Goal: Task Accomplishment & Management: Manage account settings

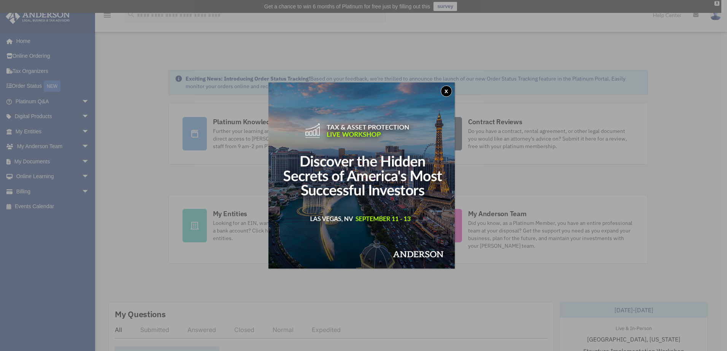
click at [82, 163] on div "x" at bounding box center [363, 175] width 727 height 351
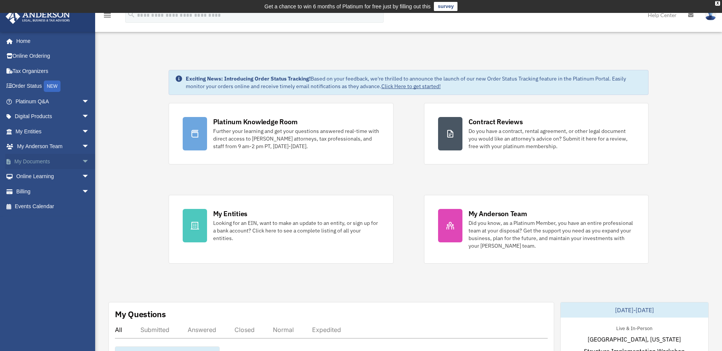
click at [61, 163] on link "My Documents arrow_drop_down" at bounding box center [52, 161] width 95 height 15
click at [82, 162] on span "arrow_drop_down" at bounding box center [89, 162] width 15 height 16
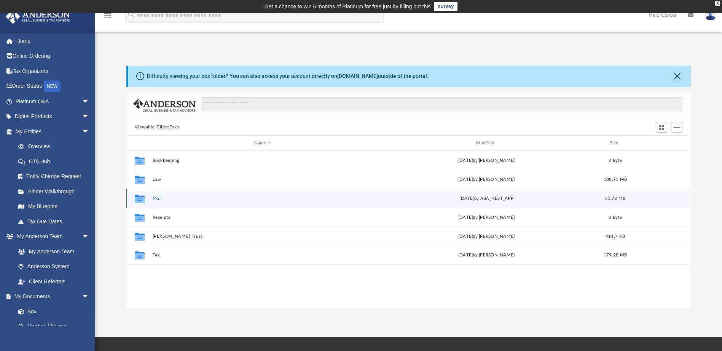
scroll to position [167, 558]
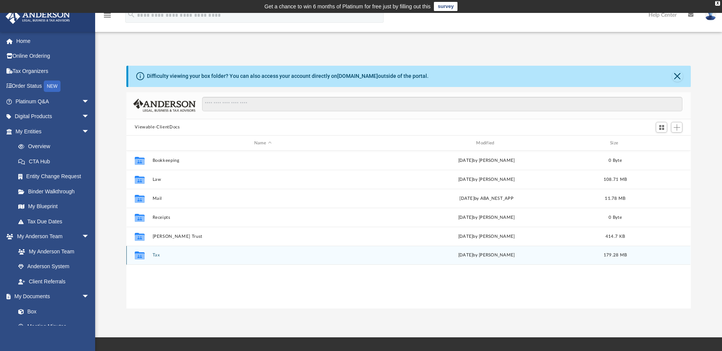
click at [158, 254] on button "Tax" at bounding box center [263, 255] width 220 height 5
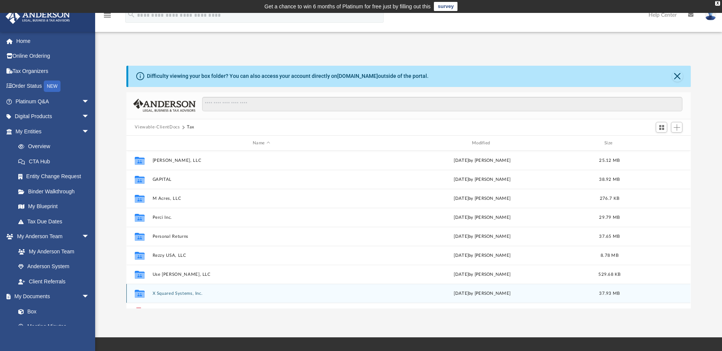
click at [168, 289] on div "Collaborated Folder X Squared Systems, Inc. [DATE] by [PERSON_NAME] 37.93 MB" at bounding box center [408, 293] width 564 height 19
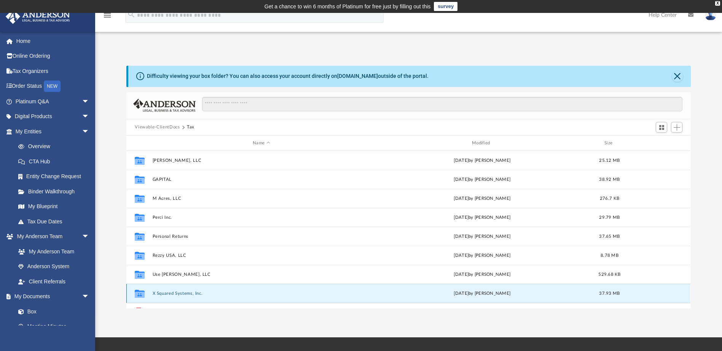
click at [170, 292] on button "X Squared Systems, Inc." at bounding box center [262, 293] width 218 height 5
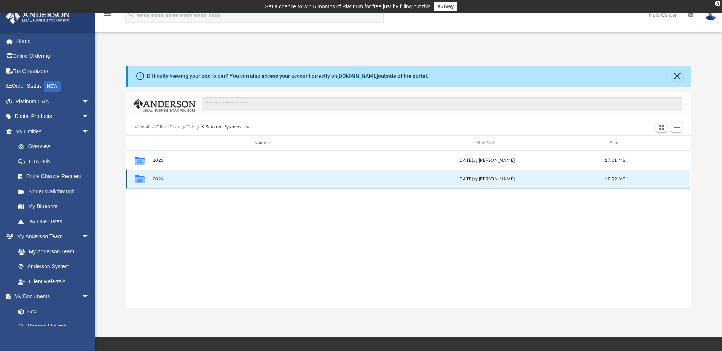
click at [160, 180] on button "2024" at bounding box center [263, 179] width 220 height 5
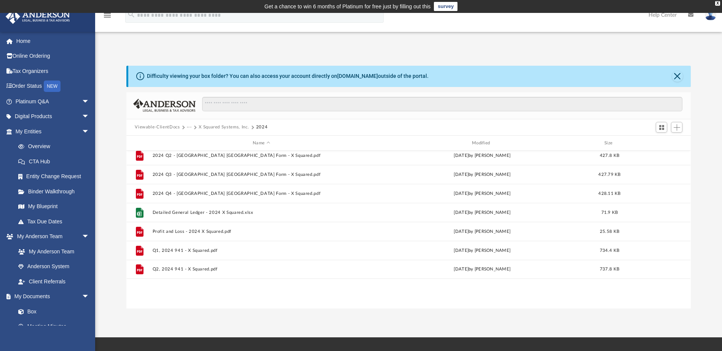
scroll to position [0, 0]
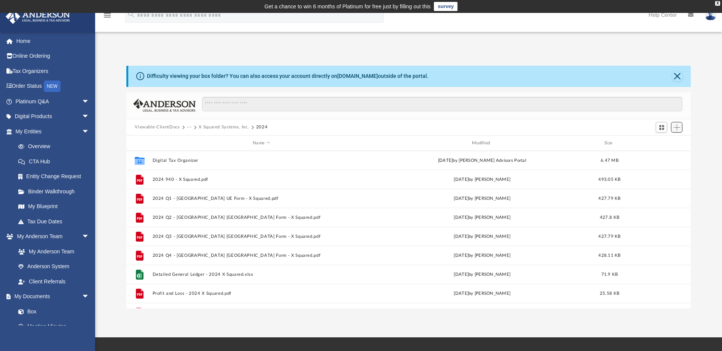
click at [671, 127] on button "Add" at bounding box center [676, 127] width 11 height 11
click at [665, 137] on ul "Upload New Folder" at bounding box center [665, 150] width 33 height 33
click at [666, 143] on li "Upload" at bounding box center [665, 143] width 24 height 8
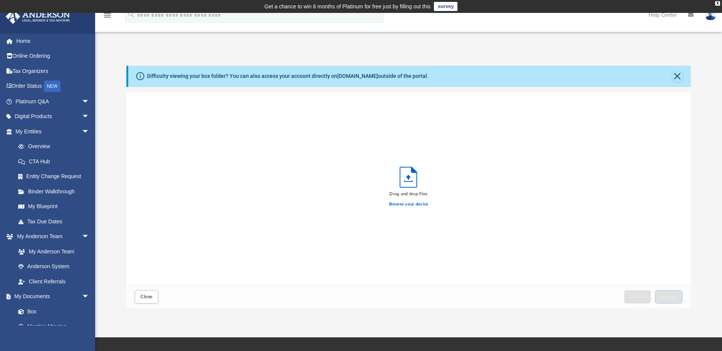
scroll to position [187, 558]
click at [664, 295] on span "Upload" at bounding box center [668, 297] width 16 height 5
click at [152, 301] on button "Close" at bounding box center [147, 297] width 24 height 13
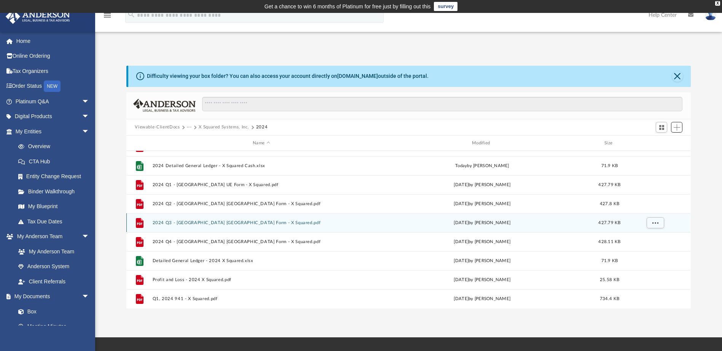
scroll to position [0, 0]
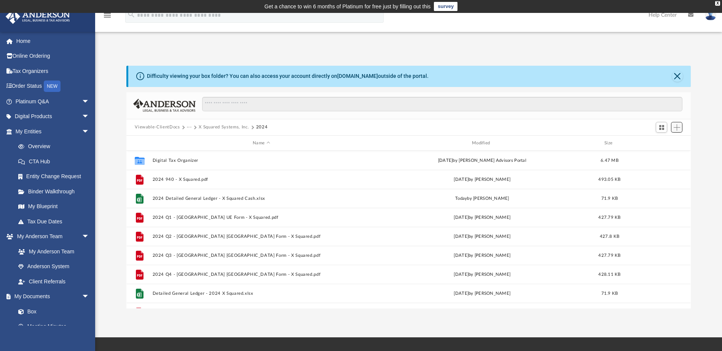
click at [679, 130] on span "Add" at bounding box center [676, 127] width 6 height 6
click at [660, 143] on li "Upload" at bounding box center [665, 143] width 24 height 8
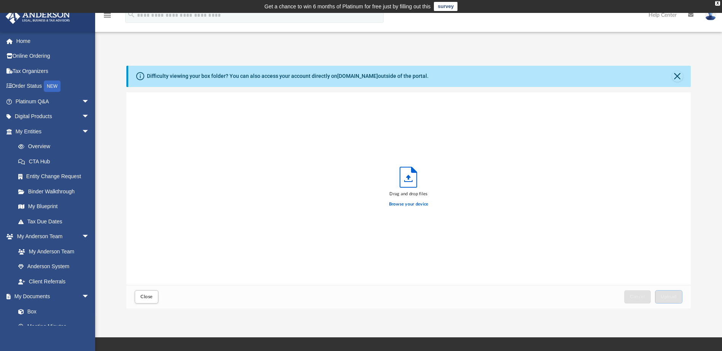
scroll to position [187, 558]
click at [675, 296] on span "Upload" at bounding box center [668, 297] width 16 height 5
click at [153, 296] on button "Close" at bounding box center [147, 297] width 24 height 13
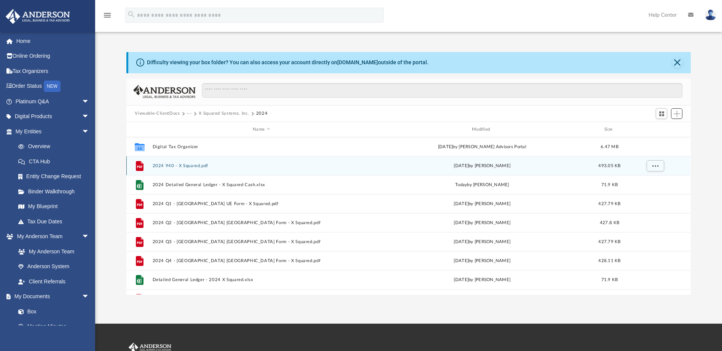
scroll to position [0, 0]
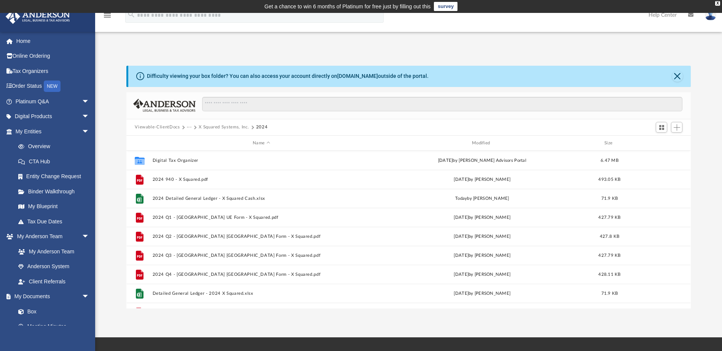
click at [187, 128] on button "···" at bounding box center [189, 127] width 5 height 7
click at [194, 141] on li "Tax" at bounding box center [194, 141] width 7 height 8
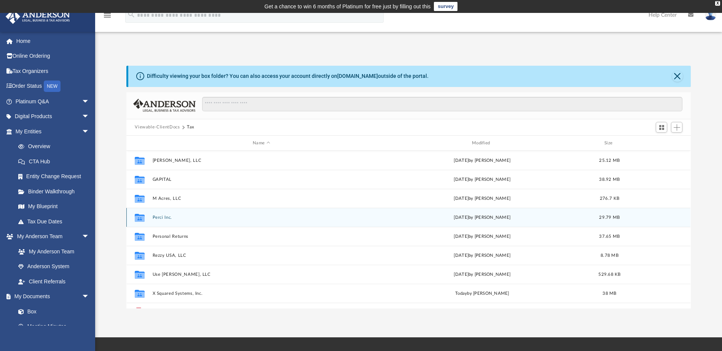
click at [162, 219] on button "Perci Inc." at bounding box center [262, 217] width 218 height 5
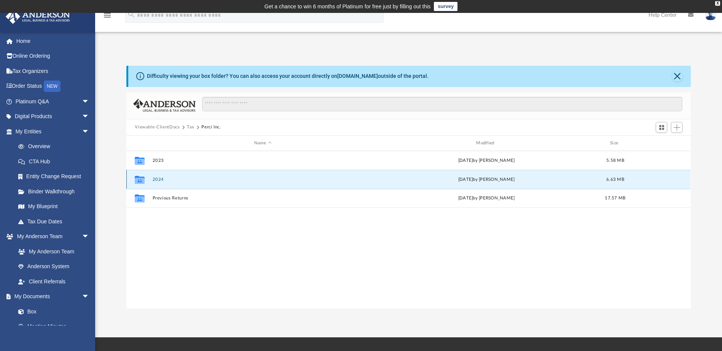
click at [153, 180] on button "2024" at bounding box center [263, 179] width 220 height 5
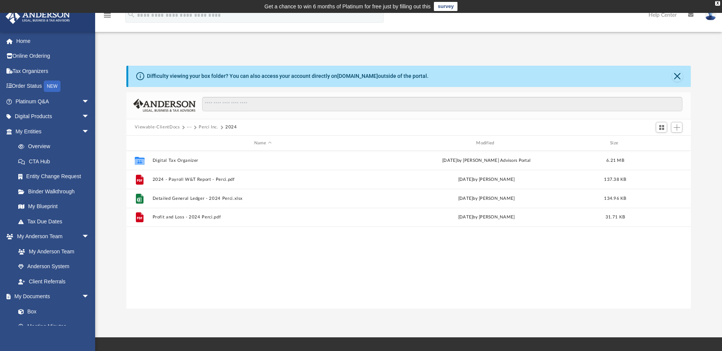
click at [191, 127] on button "···" at bounding box center [189, 127] width 5 height 7
click at [193, 141] on li "Tax" at bounding box center [194, 141] width 7 height 8
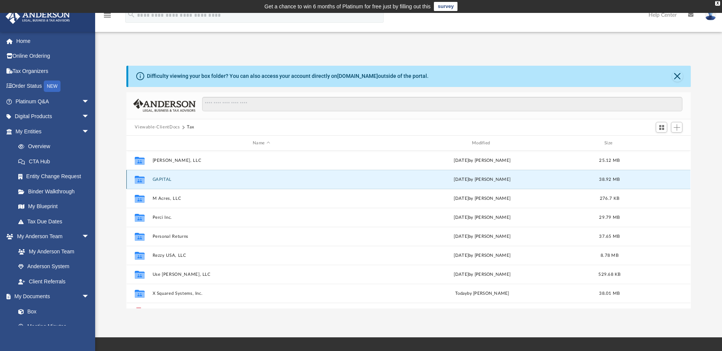
click at [166, 181] on button "GAPITAL" at bounding box center [262, 179] width 218 height 5
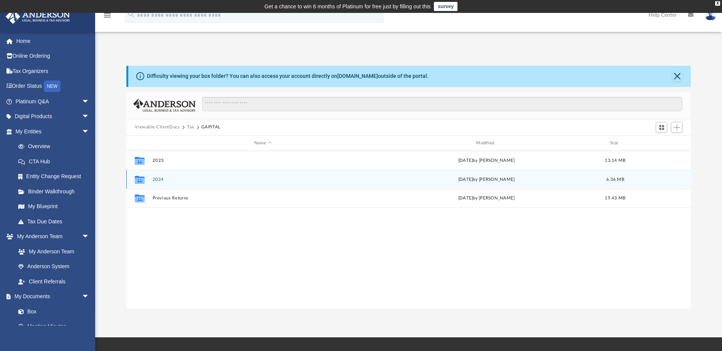
click at [162, 180] on button "2024" at bounding box center [263, 179] width 220 height 5
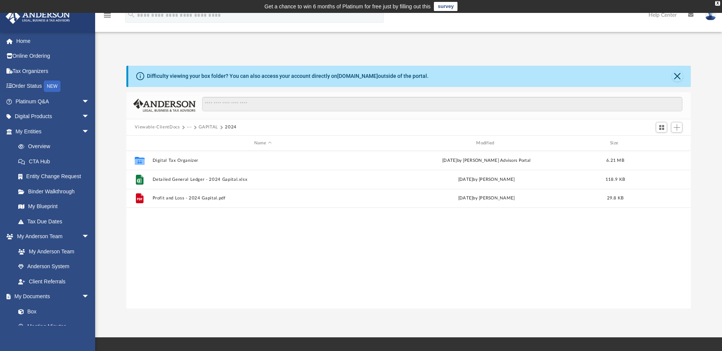
click at [189, 126] on button "···" at bounding box center [189, 127] width 5 height 7
click at [194, 143] on li "Tax" at bounding box center [194, 141] width 7 height 8
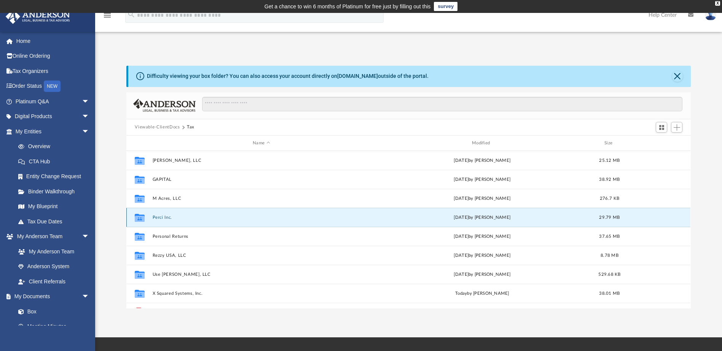
click at [160, 218] on button "Perci Inc." at bounding box center [262, 217] width 218 height 5
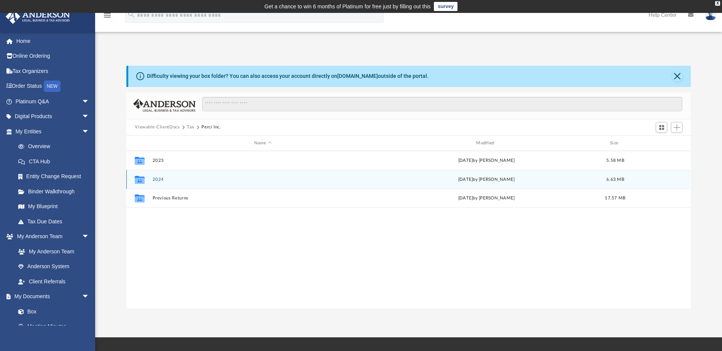
click at [159, 182] on button "2024" at bounding box center [263, 179] width 220 height 5
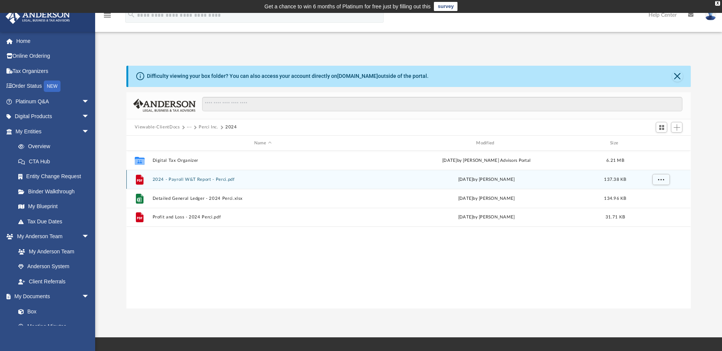
click at [189, 178] on button "2024 - Payroll W&T Report - Perci.pdf" at bounding box center [263, 179] width 220 height 5
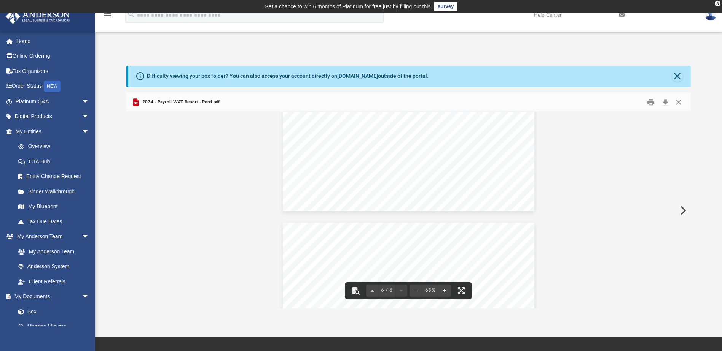
scroll to position [962, 0]
click at [677, 75] on button "Close" at bounding box center [677, 76] width 11 height 11
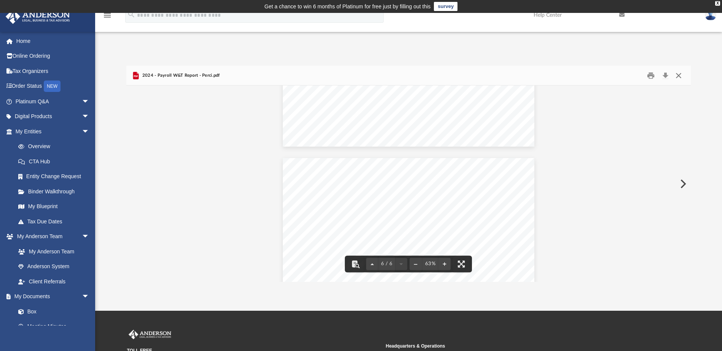
click at [684, 71] on button "Close" at bounding box center [678, 76] width 14 height 12
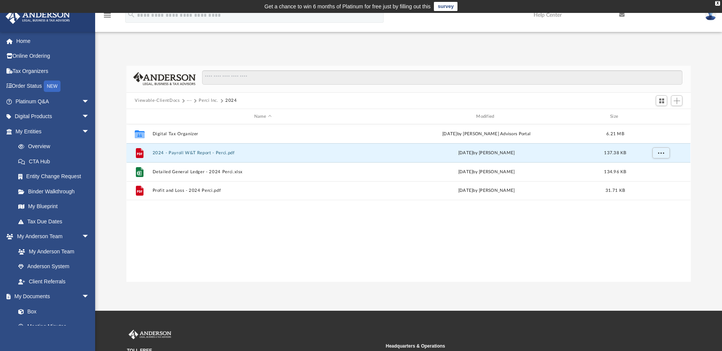
click at [190, 99] on button "···" at bounding box center [189, 100] width 5 height 7
click at [192, 110] on li "Tax" at bounding box center [194, 114] width 7 height 8
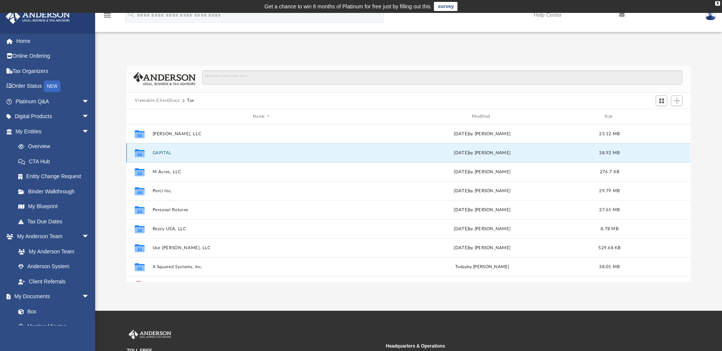
click at [164, 153] on button "GAPITAL" at bounding box center [262, 153] width 218 height 5
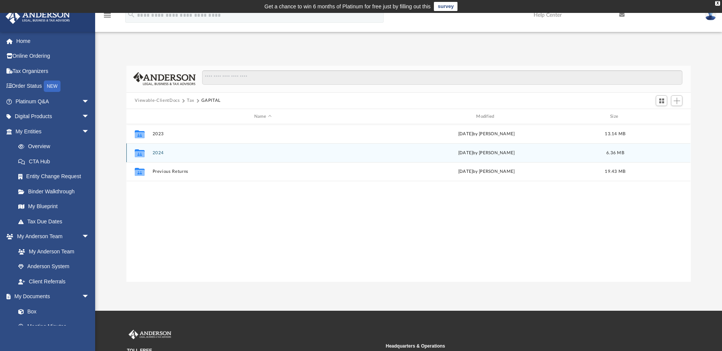
click at [161, 152] on button "2024" at bounding box center [263, 153] width 220 height 5
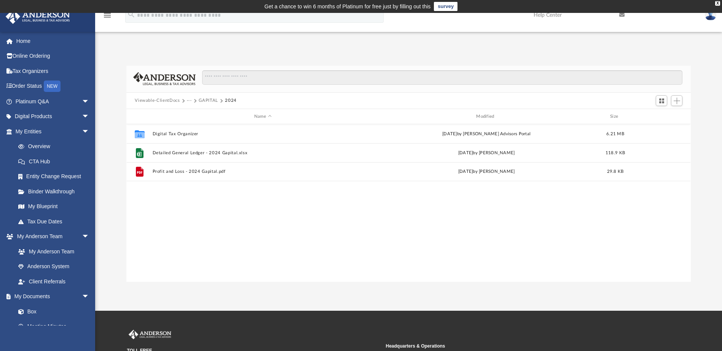
click at [694, 48] on div "App [EMAIL_ADDRESS][DOMAIN_NAME] Sign Out [EMAIL_ADDRESS][DOMAIN_NAME] Home Onl…" at bounding box center [361, 162] width 722 height 240
click at [677, 100] on span "Add" at bounding box center [676, 101] width 6 height 6
click at [665, 113] on li "Upload" at bounding box center [665, 116] width 24 height 8
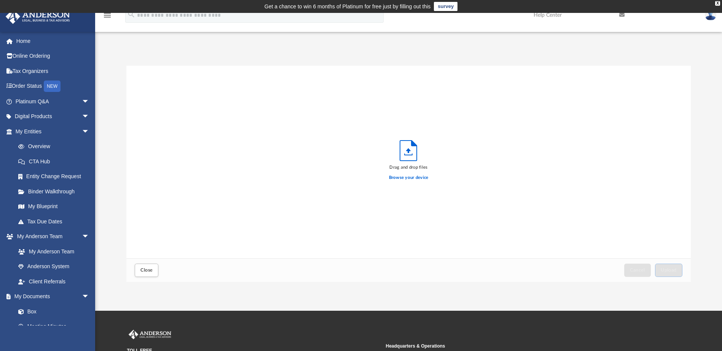
scroll to position [187, 558]
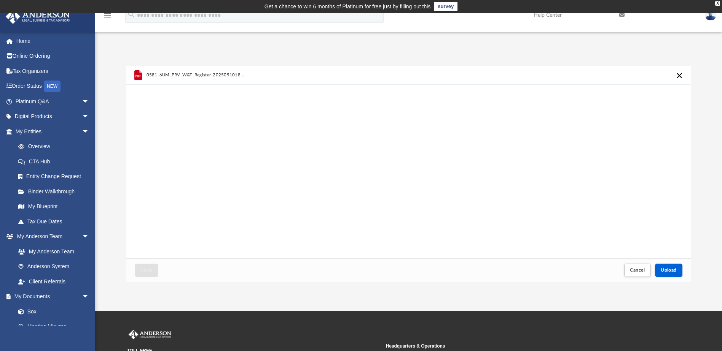
click at [676, 78] on button "Cancel this upload" at bounding box center [679, 75] width 9 height 9
click at [678, 279] on div "Cancel Upload" at bounding box center [652, 270] width 62 height 17
click at [669, 270] on span "Upload" at bounding box center [668, 270] width 16 height 5
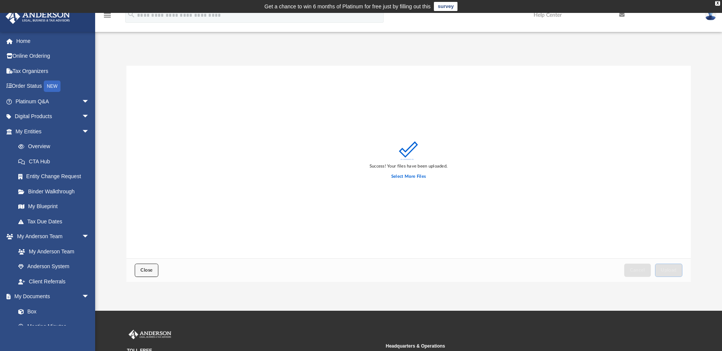
click at [153, 268] on button "Close" at bounding box center [147, 270] width 24 height 13
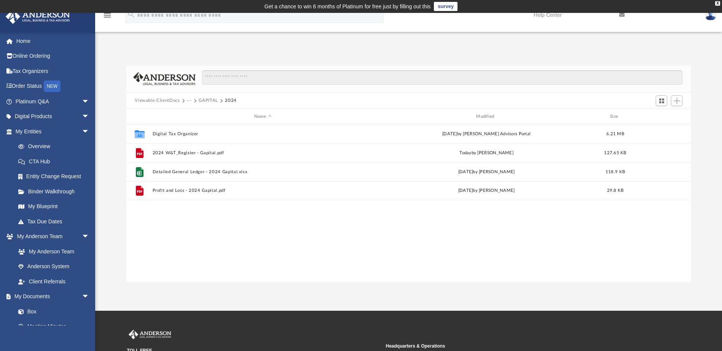
click at [190, 100] on button "···" at bounding box center [189, 100] width 5 height 7
click at [194, 113] on li "Tax" at bounding box center [194, 114] width 7 height 8
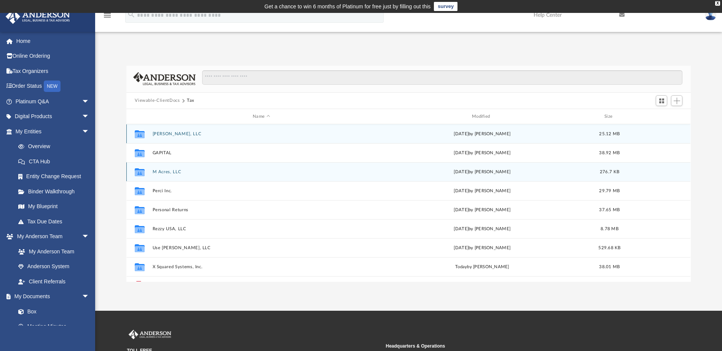
scroll to position [33, 0]
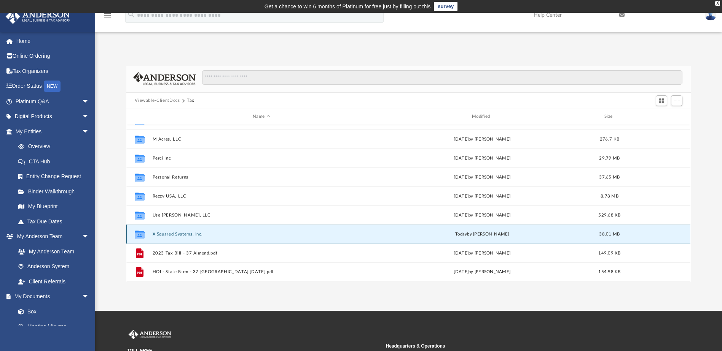
click at [173, 233] on button "X Squared Systems, Inc." at bounding box center [262, 234] width 218 height 5
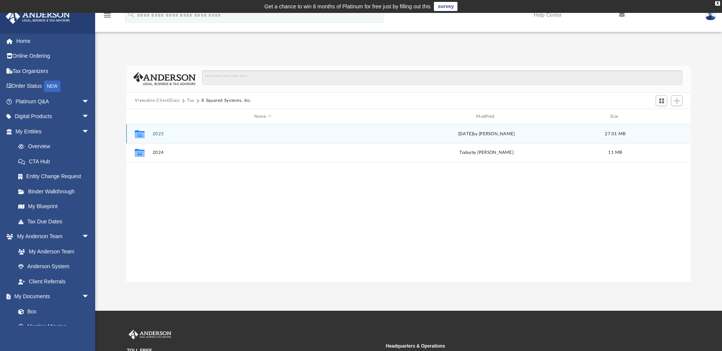
scroll to position [0, 0]
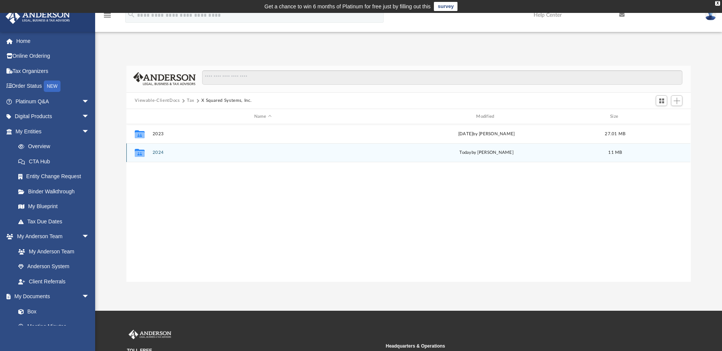
click at [160, 151] on button "2024" at bounding box center [263, 153] width 220 height 5
